Goal: Find specific page/section: Find specific page/section

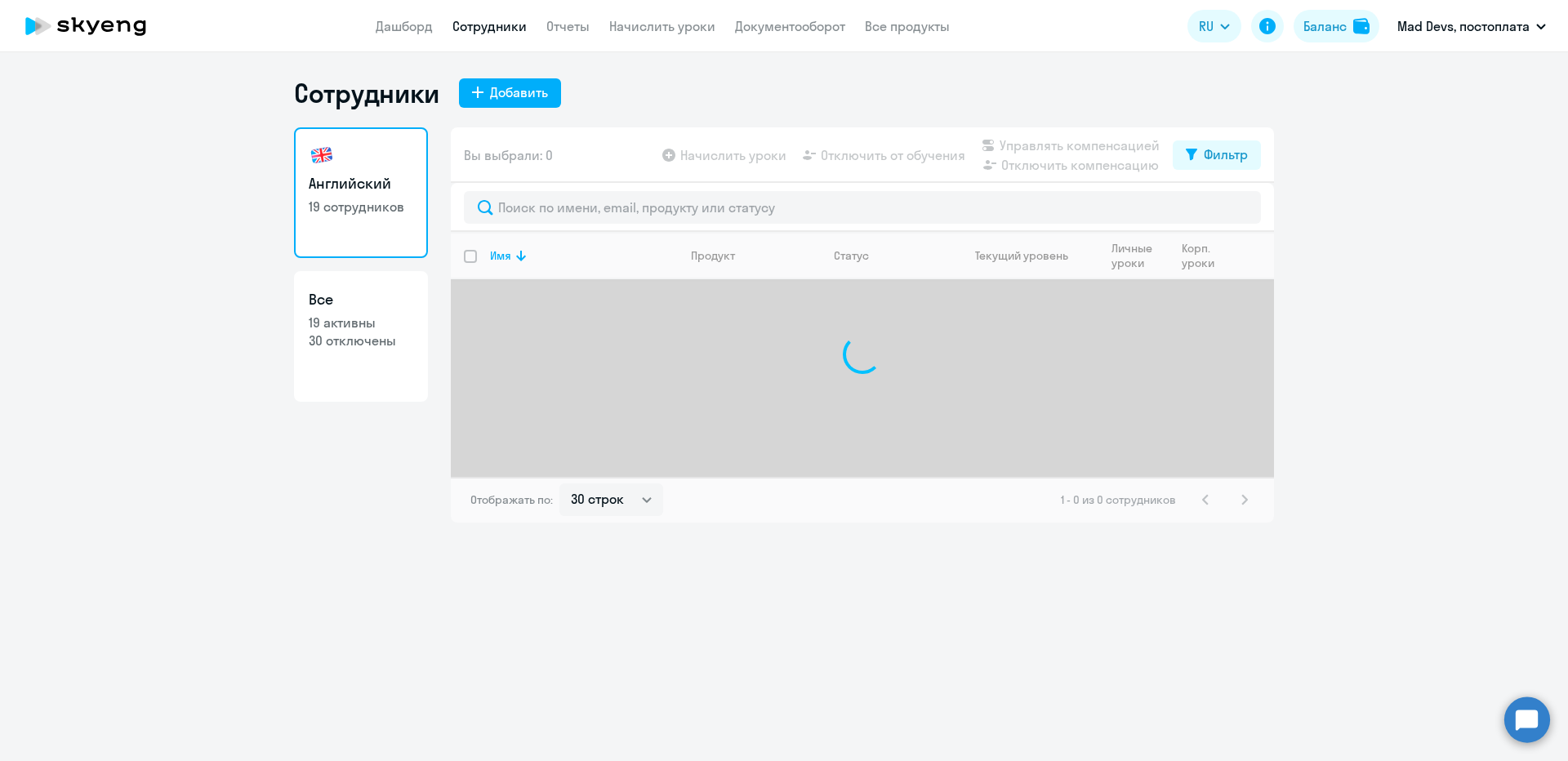
select select "30"
click at [656, 30] on link "Начислить уроки" at bounding box center [662, 26] width 106 height 16
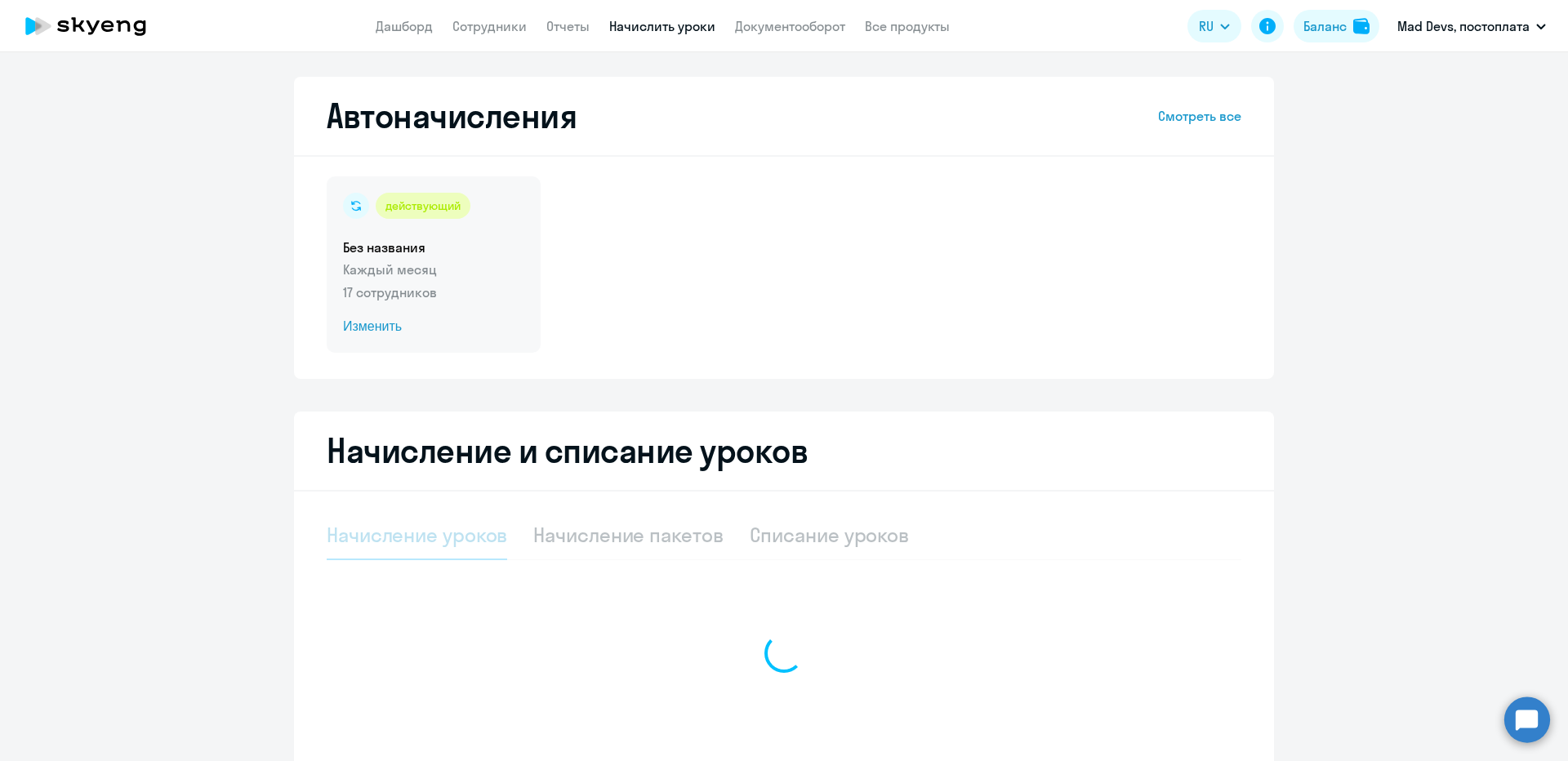
select select "10"
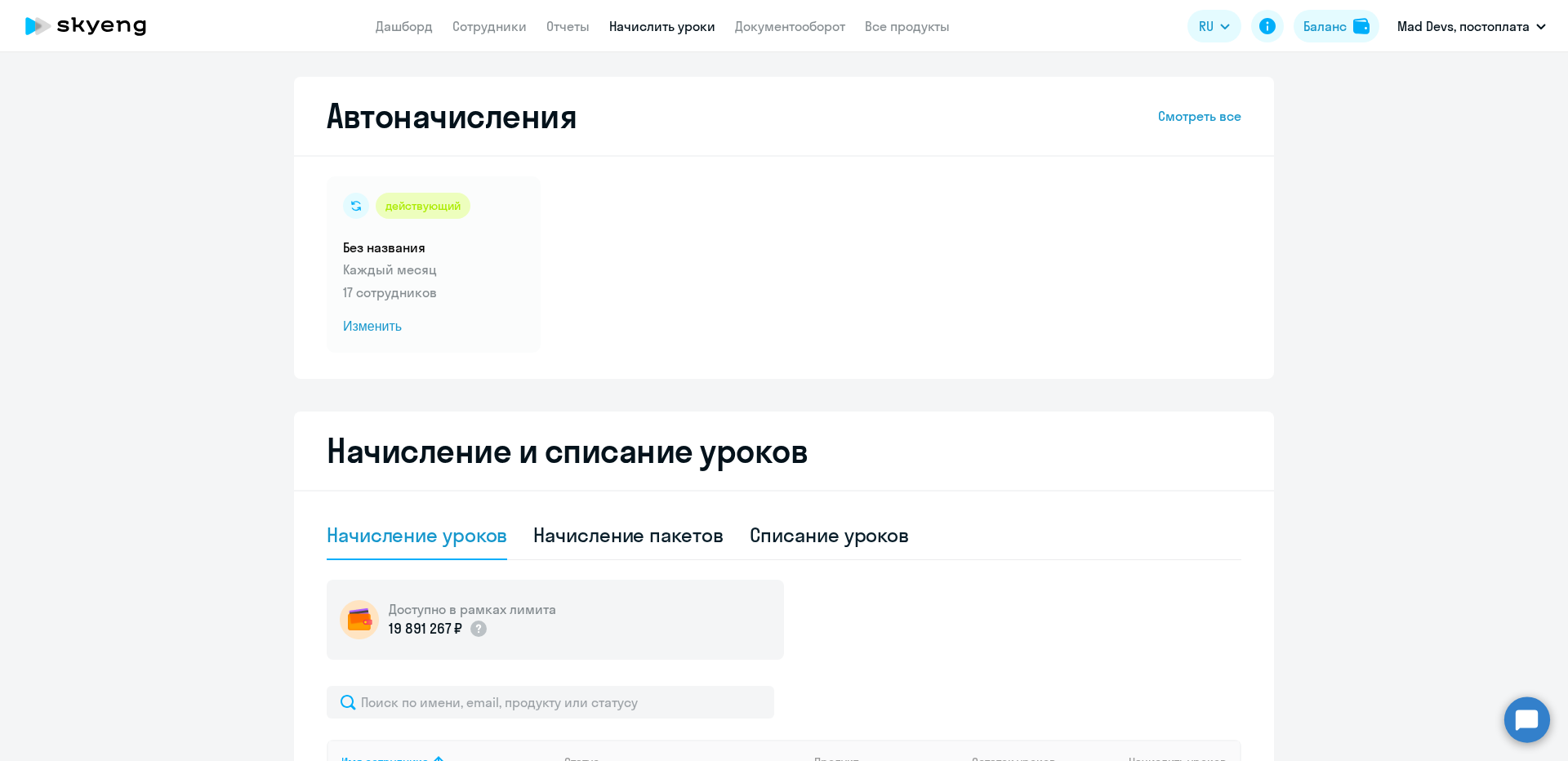
click at [479, 16] on app-menu-item-link "Сотрудники" at bounding box center [489, 26] width 74 height 21
click at [499, 35] on app-menu-item-link "Сотрудники" at bounding box center [489, 26] width 74 height 21
click at [487, 28] on link "Сотрудники" at bounding box center [489, 26] width 74 height 16
select select "30"
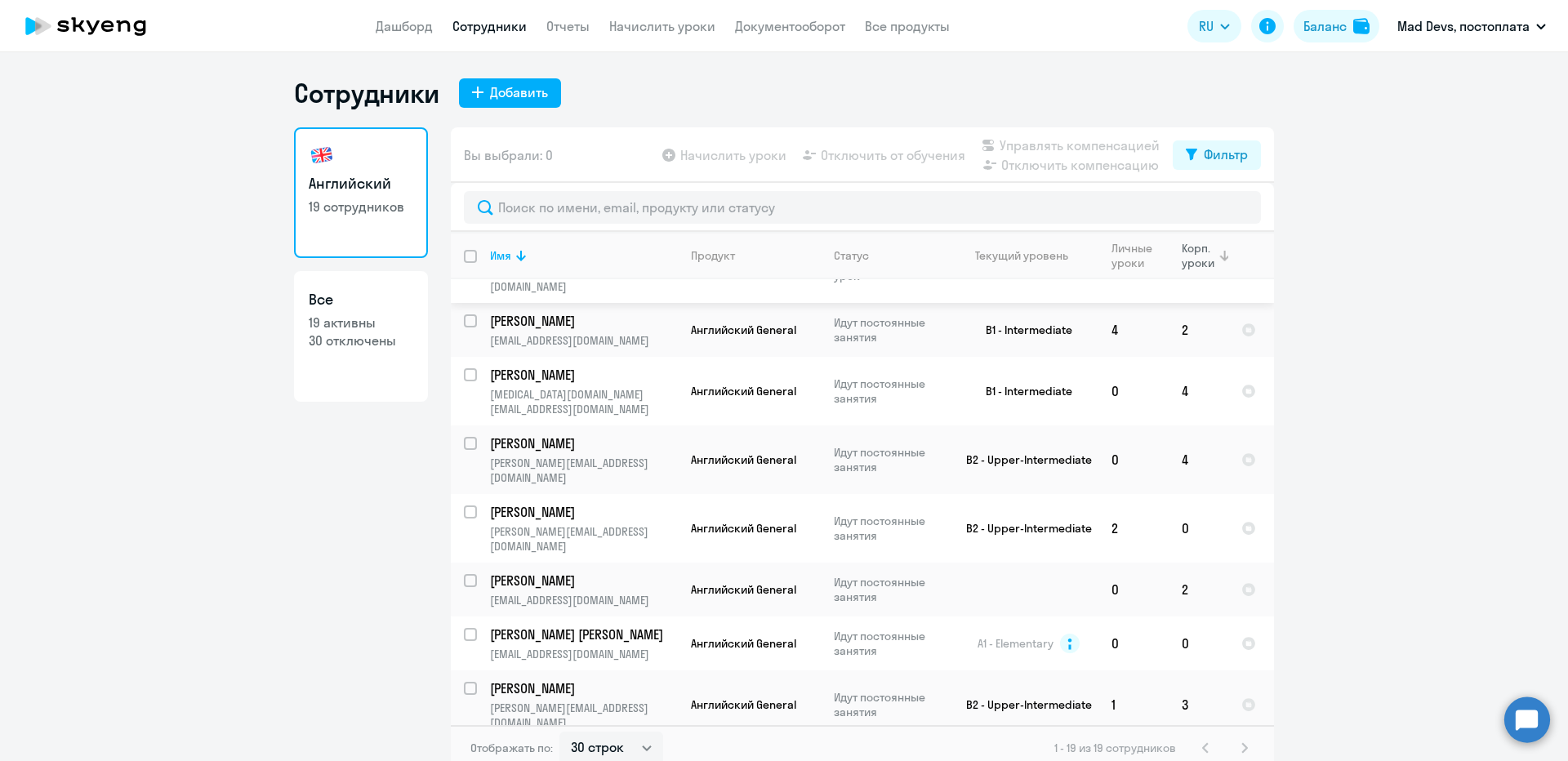
scroll to position [81, 0]
